Goal: Information Seeking & Learning: Understand process/instructions

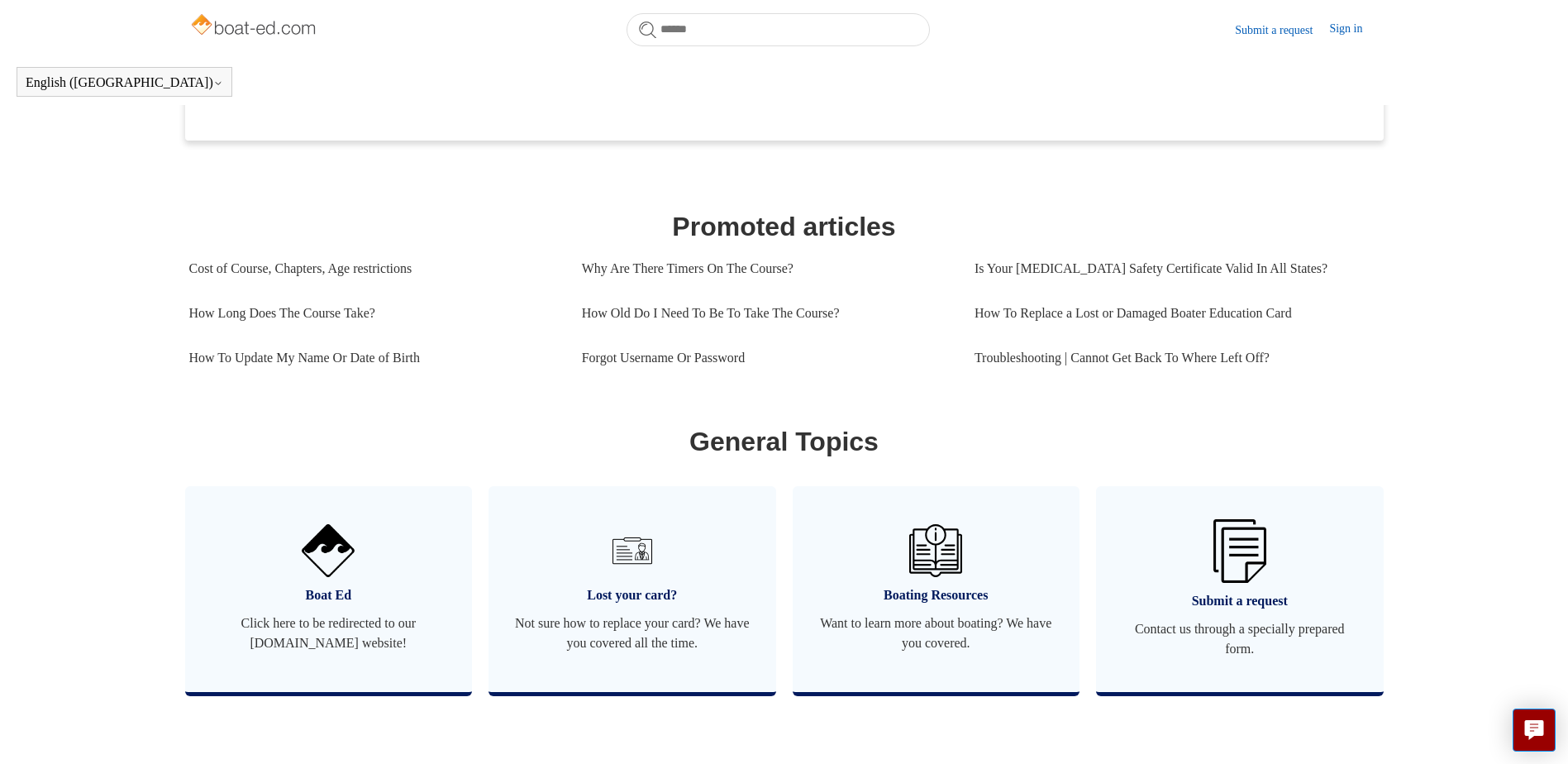
scroll to position [604, 0]
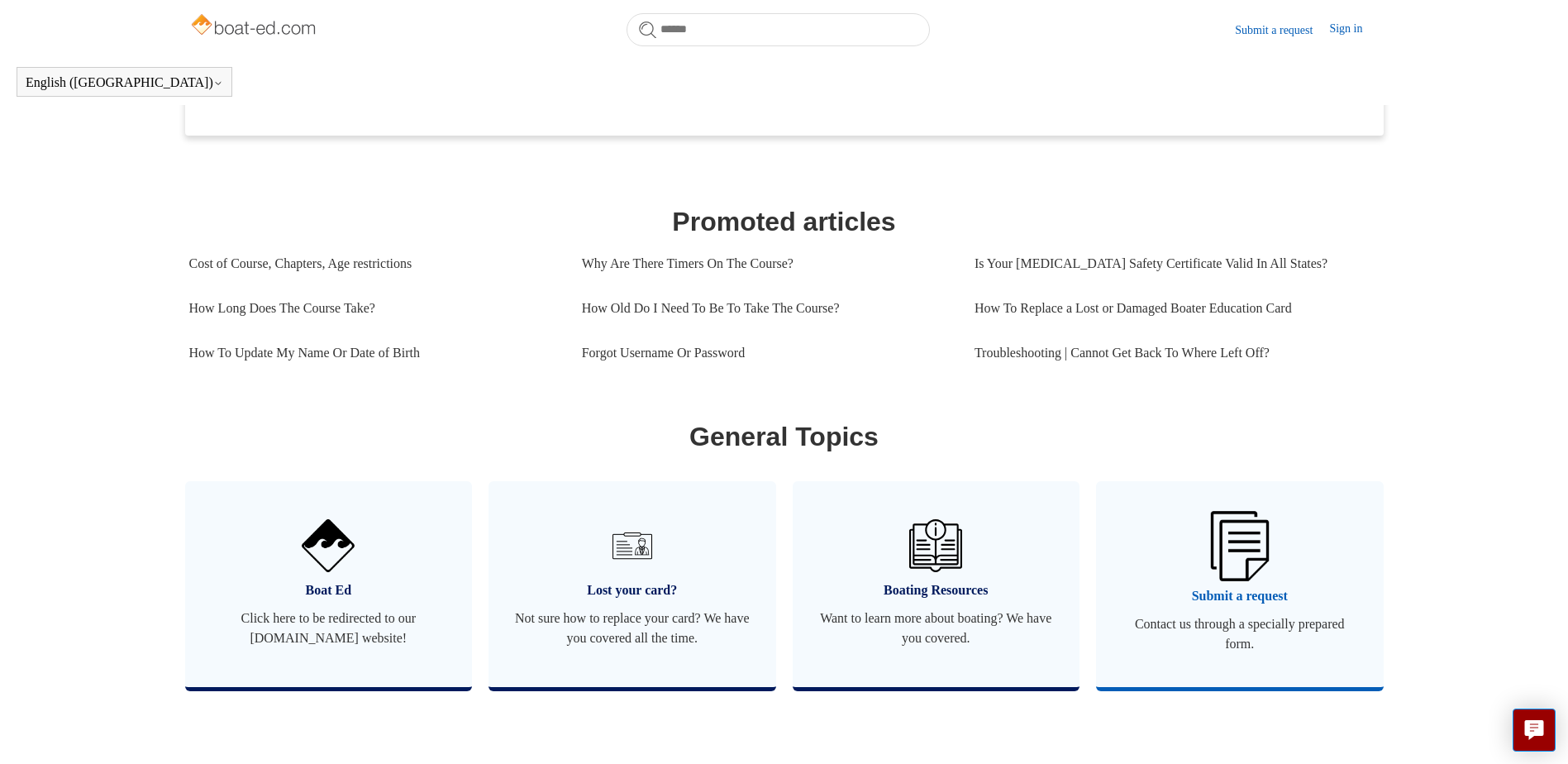
click at [1203, 606] on span "Submit a request" at bounding box center [1240, 596] width 238 height 20
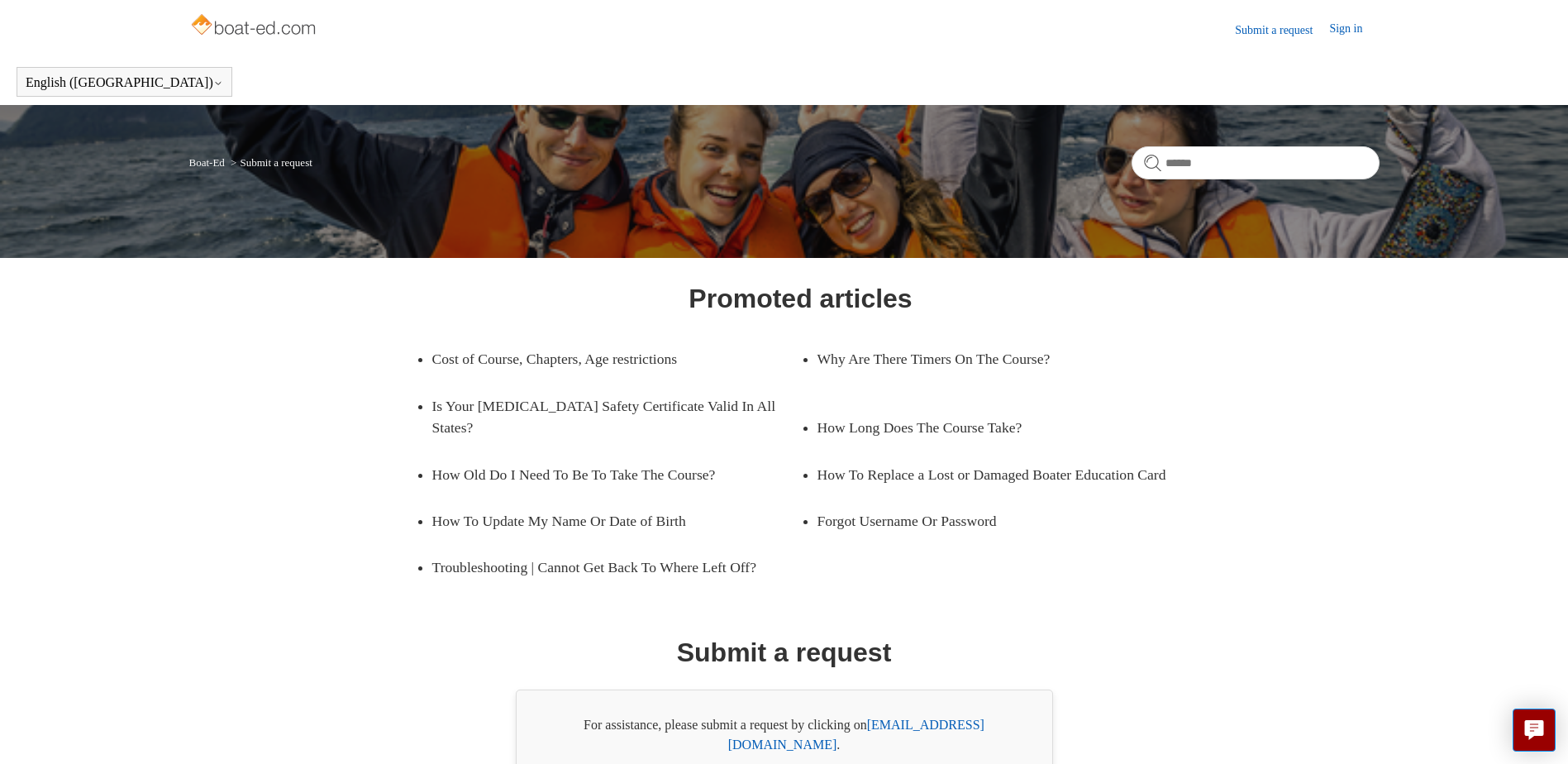
scroll to position [84, 0]
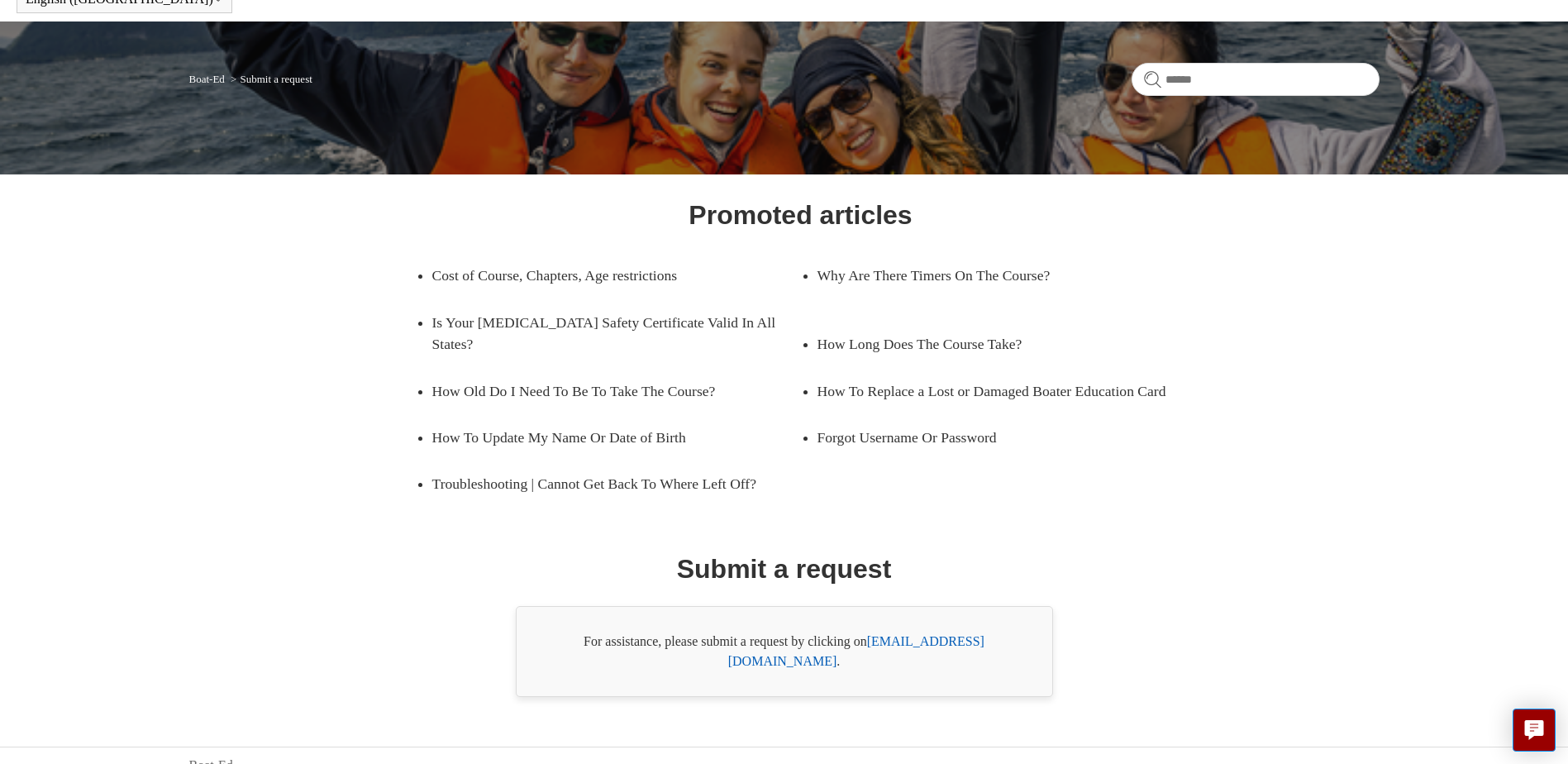
click at [916, 637] on link "support@boat-ed.com" at bounding box center [856, 652] width 256 height 34
click at [1249, 302] on div "Promoted articles Cost of Course, Chapters, Age restrictions Why Are There Time…" at bounding box center [784, 446] width 1072 height 502
click at [988, 371] on link "How To Replace a Lost or Damaged Boater Education Card" at bounding box center [1002, 391] width 369 height 47
